Goal: Task Accomplishment & Management: Manage account settings

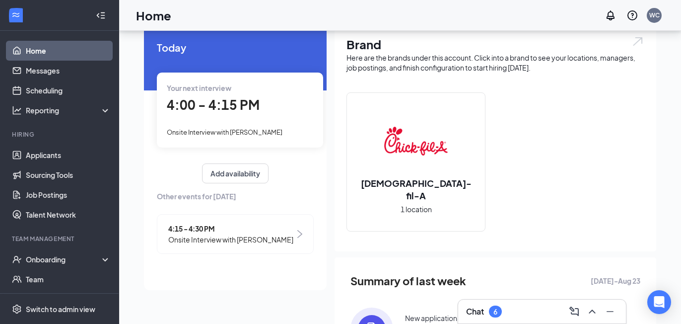
scroll to position [34, 0]
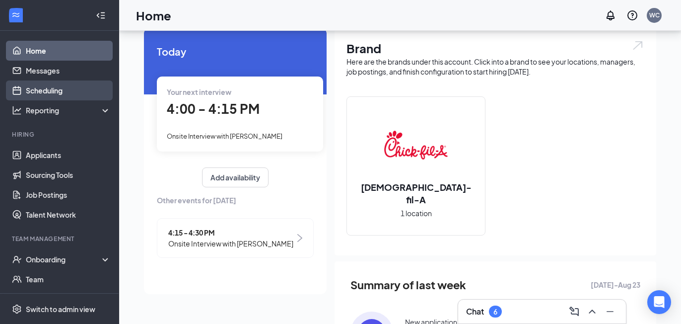
click at [60, 86] on link "Scheduling" at bounding box center [68, 90] width 85 height 20
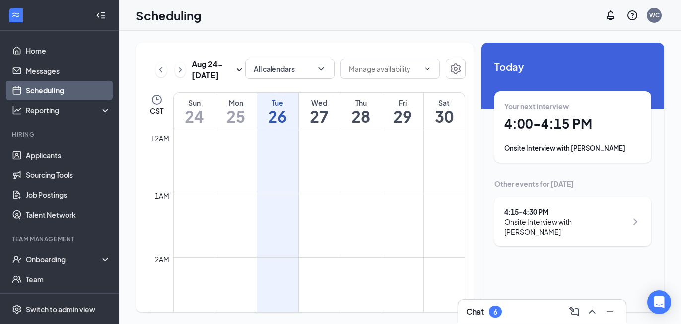
scroll to position [488, 0]
click at [322, 110] on h1 "27" at bounding box center [319, 116] width 41 height 17
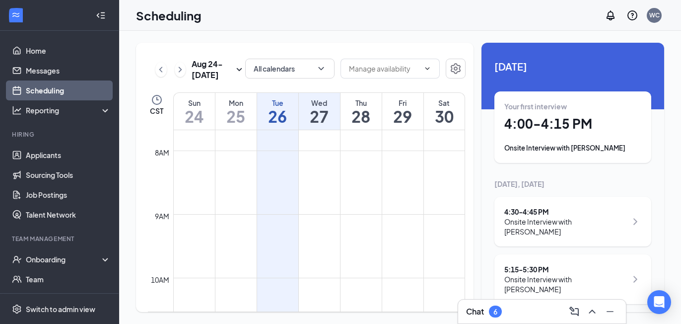
click at [366, 115] on h1 "28" at bounding box center [361, 116] width 41 height 17
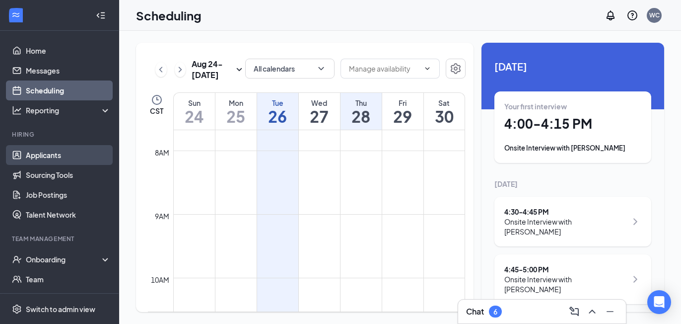
click at [46, 155] on link "Applicants" at bounding box center [68, 155] width 85 height 20
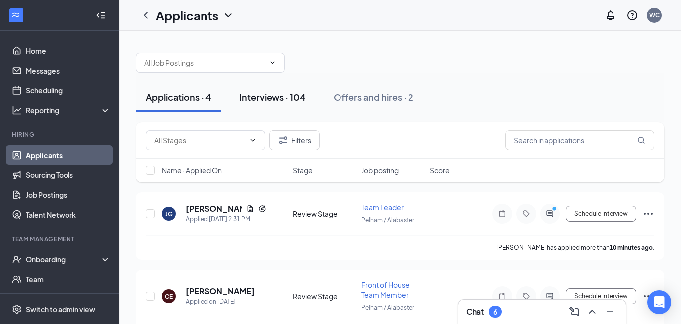
click at [284, 97] on div "Interviews · 104" at bounding box center [272, 97] width 67 height 12
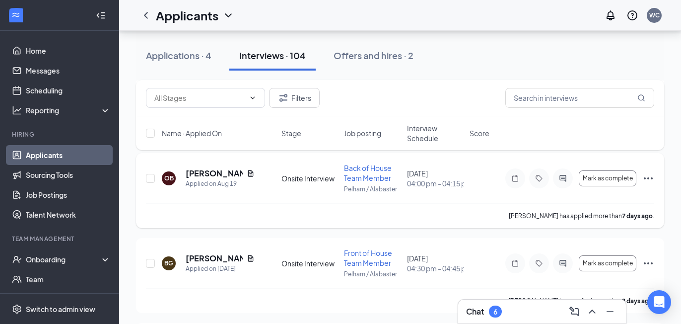
scroll to position [780, 0]
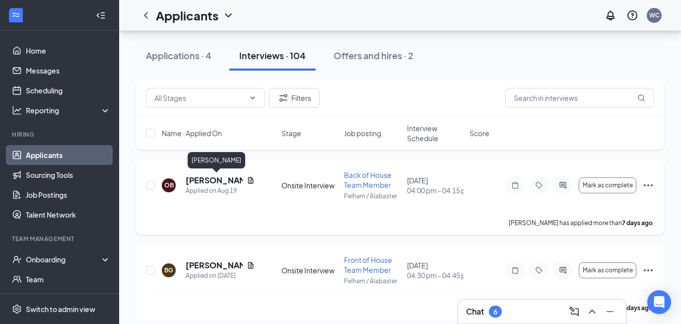
click at [216, 181] on h5 "[PERSON_NAME]" at bounding box center [214, 180] width 57 height 11
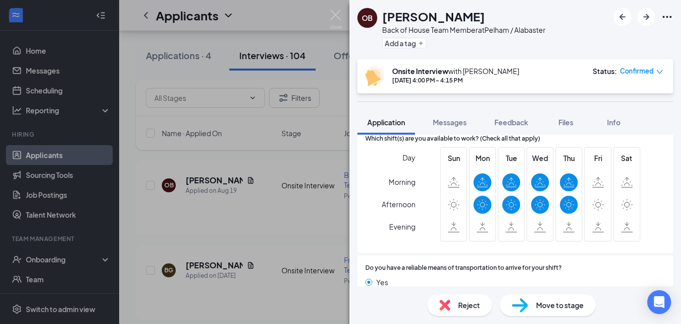
scroll to position [769, 0]
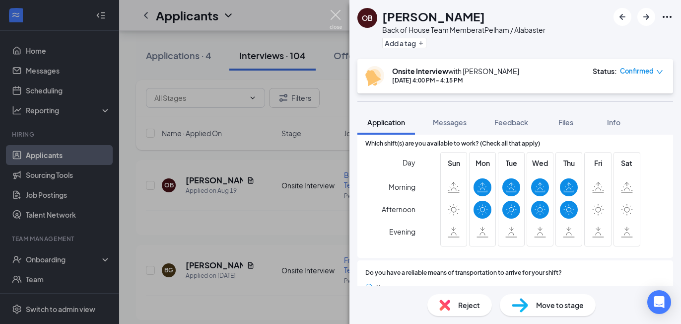
click at [339, 12] on img at bounding box center [336, 19] width 12 height 19
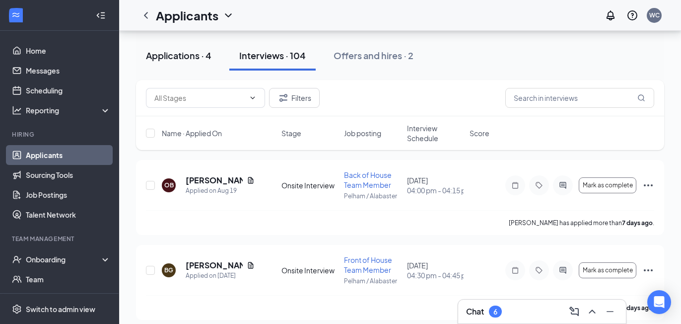
click at [175, 57] on div "Applications · 4" at bounding box center [179, 55] width 66 height 12
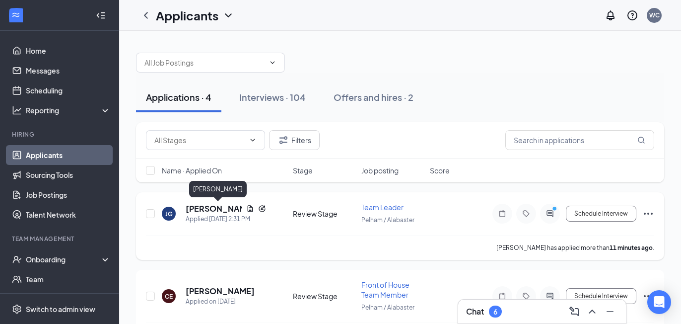
click at [222, 207] on h5 "[PERSON_NAME]" at bounding box center [214, 208] width 57 height 11
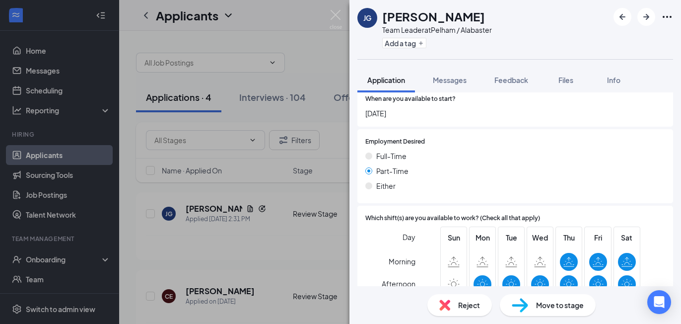
scroll to position [901, 0]
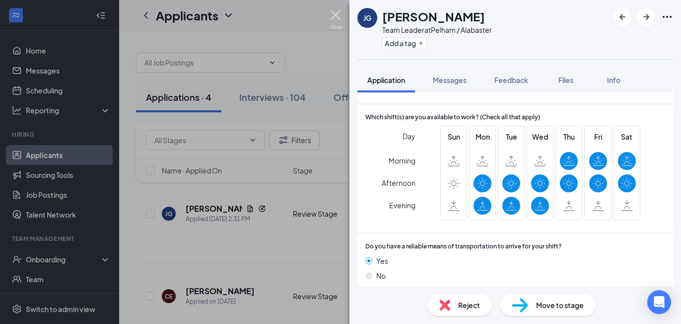
click at [335, 14] on img at bounding box center [336, 19] width 12 height 19
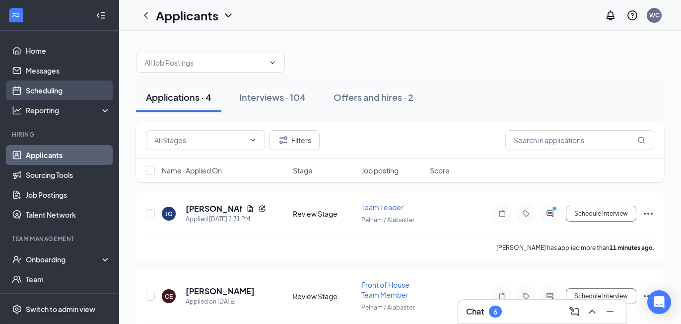
click at [47, 88] on link "Scheduling" at bounding box center [68, 90] width 85 height 20
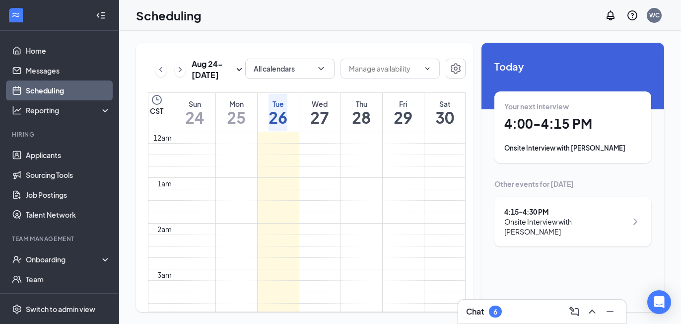
scroll to position [488, 0]
click at [548, 147] on div "Onsite Interview with [PERSON_NAME]" at bounding box center [573, 148] width 137 height 10
